Goal: Check status: Check status

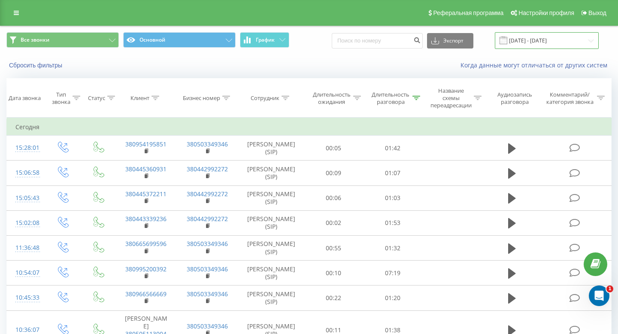
click at [530, 42] on input "20.08.2025 - 20.08.2025" at bounding box center [546, 40] width 104 height 17
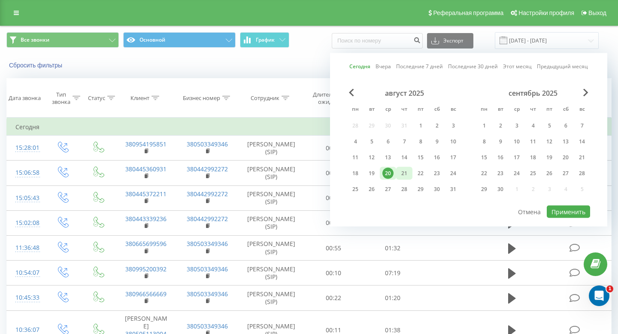
click at [406, 172] on div "21" at bounding box center [403, 173] width 11 height 11
click at [554, 208] on button "Применить" at bounding box center [567, 211] width 43 height 12
type input "[DATE] - [DATE]"
